Goal: Task Accomplishment & Management: Complete application form

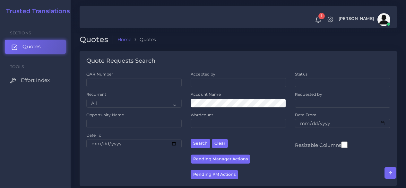
scroll to position [578, 0]
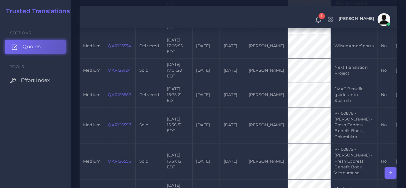
drag, startPoint x: 0, startPoint y: 0, endPoint x: 53, endPoint y: 47, distance: 70.3
click at [53, 47] on link "Quotes" at bounding box center [35, 46] width 61 height 13
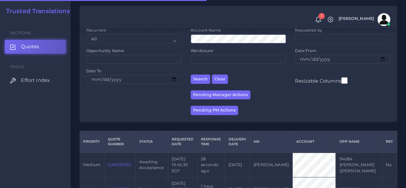
scroll to position [161, 0]
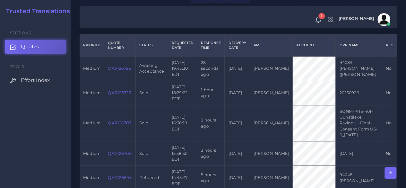
click at [118, 71] on link "QAR126725" at bounding box center [119, 68] width 23 height 5
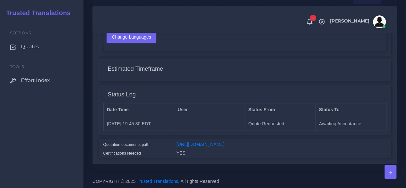
scroll to position [502, 0]
click at [225, 141] on link "https://workdrive.zoho.com/fgoh3e43b1a1fe2124b65bedd7c3c51a0e040/teams/fgoh3e43…" at bounding box center [201, 143] width 48 height 5
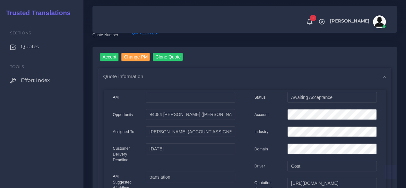
scroll to position [0, 0]
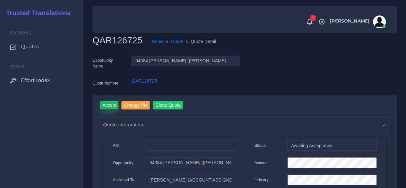
click at [113, 102] on input "Accept" at bounding box center [109, 105] width 19 height 9
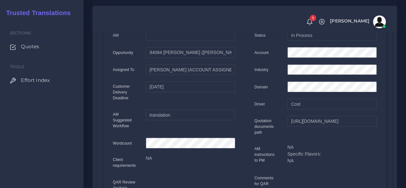
scroll to position [32, 0]
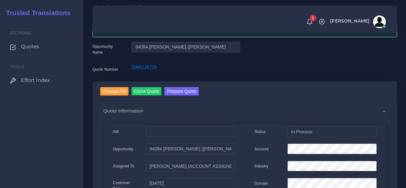
drag, startPoint x: 191, startPoint y: 100, endPoint x: 188, endPoint y: 98, distance: 3.8
click at [186, 96] on link "Prepare Quote" at bounding box center [182, 92] width 35 height 10
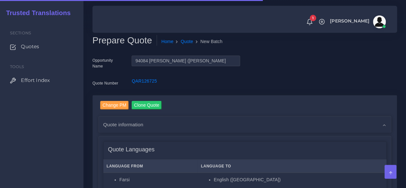
scroll to position [161, 0]
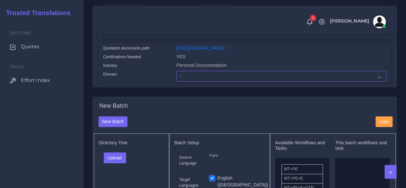
click at [198, 82] on select "- Advertising and Media Agriculture, Forestry and Fishing Architecture, Buildin…" at bounding box center [282, 76] width 210 height 11
select select "Personal Documentation"
click at [177, 82] on select "- Advertising and Media Agriculture, Forestry and Fishing Architecture, Buildin…" at bounding box center [282, 76] width 210 height 11
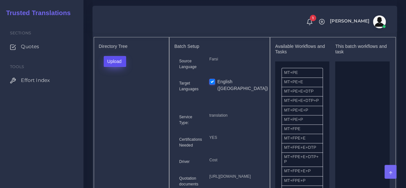
click at [117, 67] on button "Upload" at bounding box center [115, 61] width 23 height 11
click at [118, 90] on label "Files" at bounding box center [126, 86] width 44 height 8
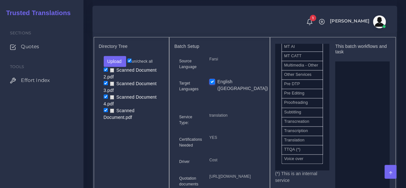
scroll to position [369, 0]
drag, startPoint x: 303, startPoint y: 149, endPoint x: 348, endPoint y: 133, distance: 48.4
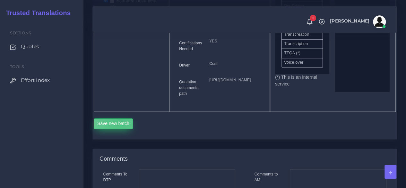
click at [120, 129] on button "Save new batch" at bounding box center [114, 123] width 40 height 11
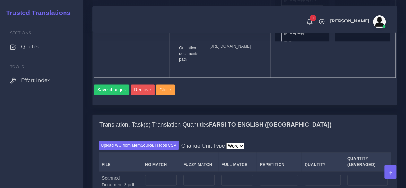
scroll to position [514, 0]
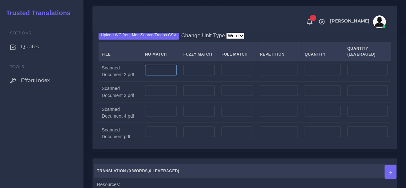
click at [169, 76] on input "number" at bounding box center [160, 70] width 31 height 11
drag, startPoint x: 166, startPoint y: 116, endPoint x: 136, endPoint y: 116, distance: 30.5
click at [136, 82] on tr "Scanned Document 2.pdf 250" at bounding box center [245, 71] width 293 height 21
type input "250"
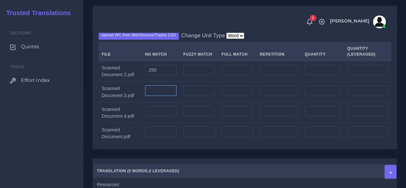
type input "250"
click at [163, 96] on input "number" at bounding box center [160, 90] width 31 height 11
paste input "250"
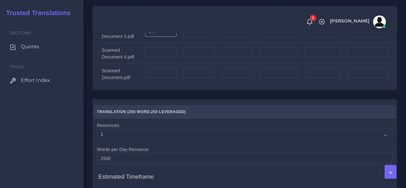
scroll to position [578, 0]
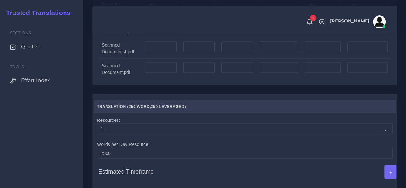
type input "250"
click at [156, 52] on input "number" at bounding box center [160, 46] width 31 height 11
paste input "250"
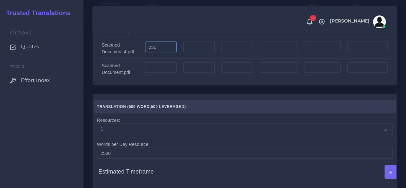
type input "250"
click at [159, 73] on input "number" at bounding box center [160, 67] width 31 height 11
paste input "250"
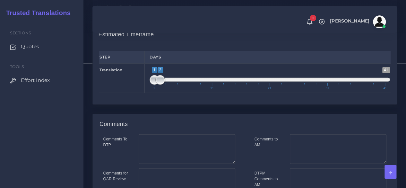
scroll to position [739, 0]
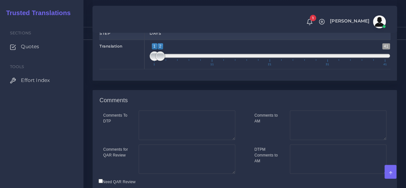
type input "250"
click at [329, 140] on textarea "Comments to AM" at bounding box center [338, 126] width 97 height 30
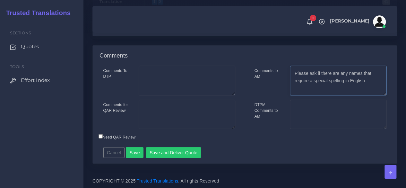
scroll to position [826, 0]
type textarea "Please ask if there are any names that require a special spelling in English"
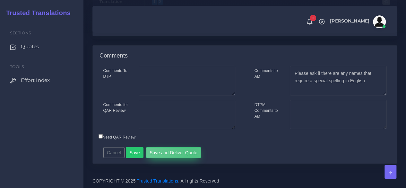
click at [190, 153] on button "Save and Deliver Quote" at bounding box center [173, 152] width 55 height 11
